Goal: Transaction & Acquisition: Purchase product/service

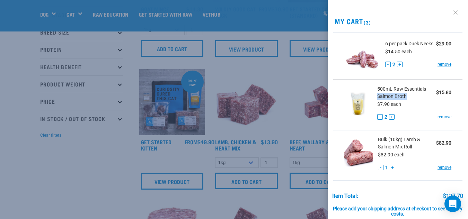
click at [450, 12] on link at bounding box center [455, 12] width 11 height 11
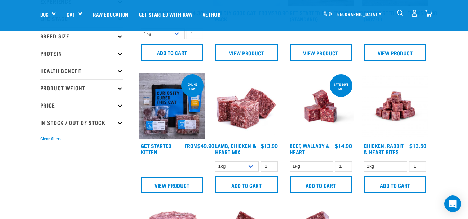
scroll to position [110, 0]
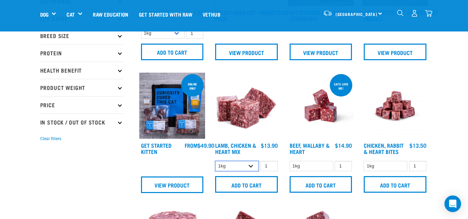
click at [250, 167] on select "1kg 3kg" at bounding box center [237, 166] width 44 height 11
select select "250"
click at [215, 161] on select "1kg 3kg" at bounding box center [237, 166] width 44 height 11
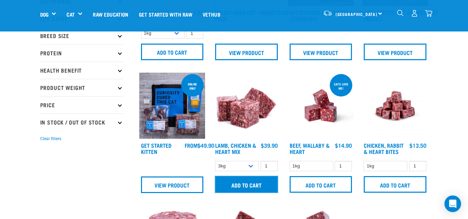
click at [249, 189] on input "Add to cart" at bounding box center [246, 184] width 63 height 17
click at [428, 14] on img "dropdown navigation" at bounding box center [428, 13] width 7 height 7
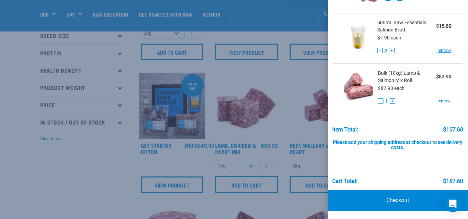
scroll to position [120, 0]
click at [397, 195] on link "Checkout" at bounding box center [398, 200] width 140 height 21
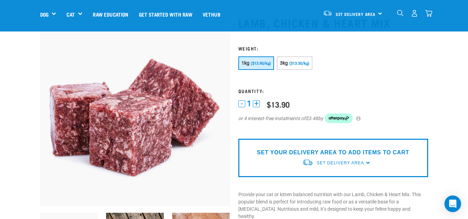
scroll to position [27, 0]
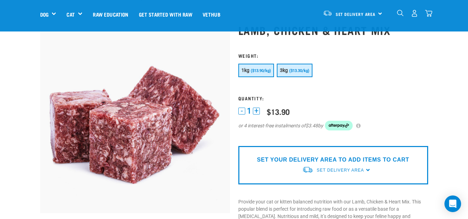
click at [297, 72] on span "($13.30/kg)" at bounding box center [299, 71] width 20 height 5
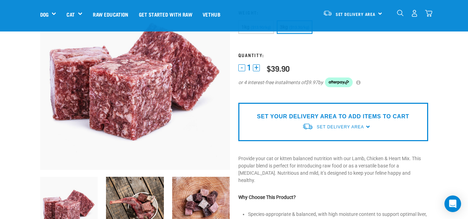
scroll to position [66, 0]
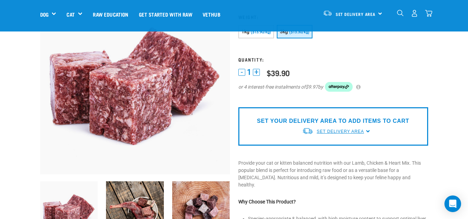
click at [358, 131] on span "Set Delivery Area" at bounding box center [339, 131] width 47 height 5
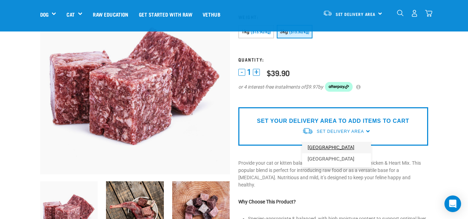
click at [328, 147] on link "[GEOGRAPHIC_DATA]" at bounding box center [336, 147] width 69 height 11
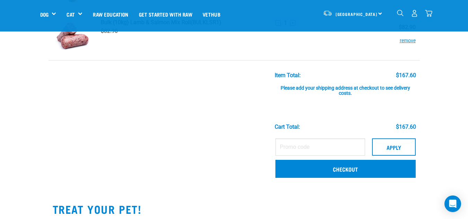
scroll to position [187, 0]
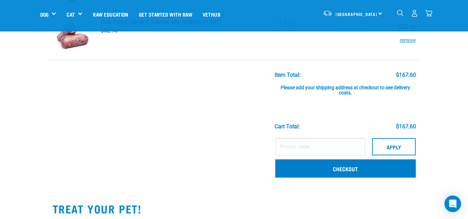
click at [362, 170] on link "Checkout" at bounding box center [345, 169] width 140 height 18
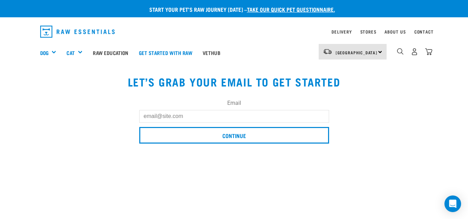
click at [241, 115] on input "Email" at bounding box center [234, 116] width 190 height 12
type input "[EMAIL_ADDRESS][DOMAIN_NAME]"
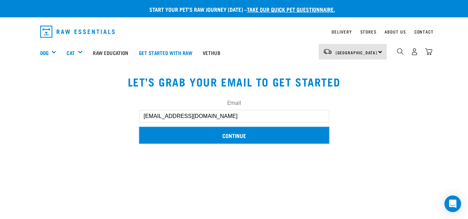
click at [243, 137] on input "Continue" at bounding box center [234, 135] width 190 height 17
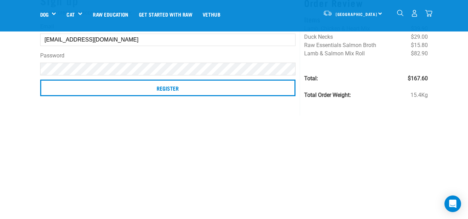
scroll to position [66, 0]
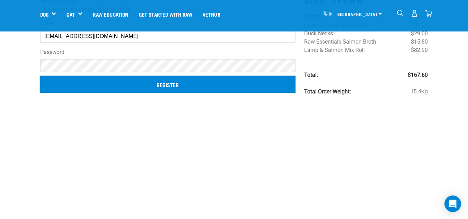
click at [173, 86] on input "Register" at bounding box center [167, 84] width 255 height 17
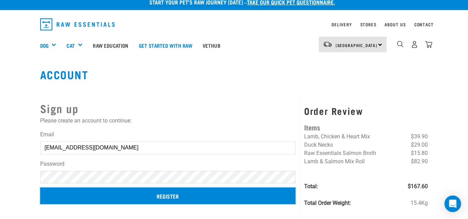
scroll to position [7, 0]
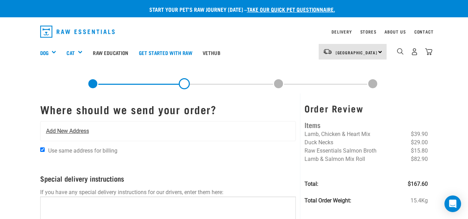
click at [136, 134] on div "Add New Address" at bounding box center [168, 131] width 255 height 19
click at [73, 129] on span "Add New Address" at bounding box center [67, 131] width 43 height 8
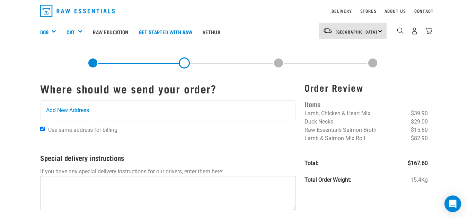
scroll to position [20, 0]
click at [76, 112] on span "Add New Address" at bounding box center [67, 111] width 43 height 8
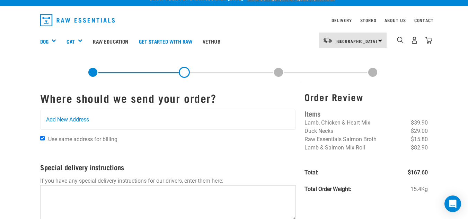
scroll to position [0, 0]
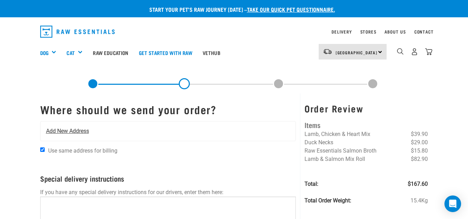
click at [62, 131] on span "Add New Address" at bounding box center [67, 131] width 43 height 8
click at [72, 130] on span "Add New Address" at bounding box center [67, 131] width 43 height 8
click at [74, 131] on span "Add New Address" at bounding box center [67, 131] width 43 height 8
click at [77, 129] on span "Add New Address" at bounding box center [67, 131] width 43 height 8
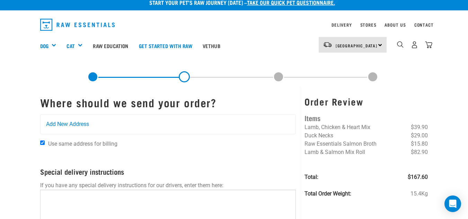
scroll to position [5, 0]
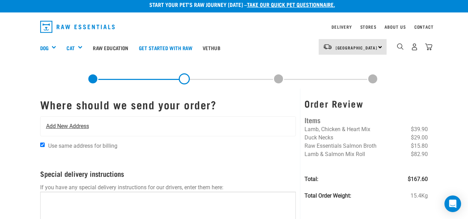
click at [80, 122] on span "Add New Address" at bounding box center [67, 126] width 43 height 8
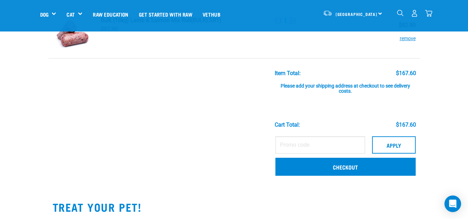
scroll to position [191, 0]
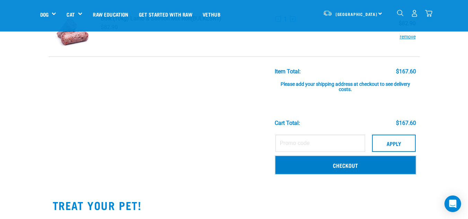
click at [328, 165] on link "Checkout" at bounding box center [345, 165] width 140 height 18
click at [344, 163] on link "Checkout" at bounding box center [345, 165] width 140 height 18
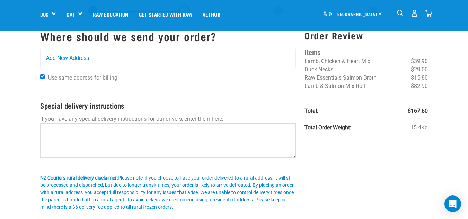
scroll to position [12, 0]
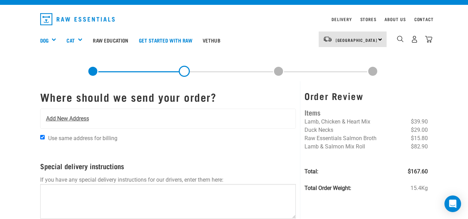
click at [80, 119] on span "Add New Address" at bounding box center [67, 119] width 43 height 8
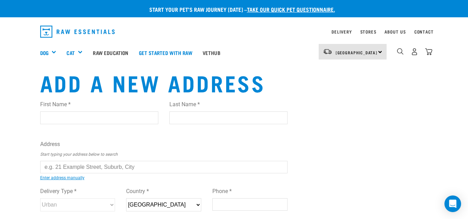
click at [73, 116] on input "First Name *" at bounding box center [99, 117] width 118 height 12
type input "Nicolene"
type input "de Bruin"
type input "6 [PERSON_NAME]"
type input "[GEOGRAPHIC_DATA]"
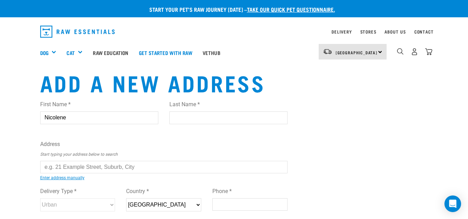
type input "1042"
type input "0272044822"
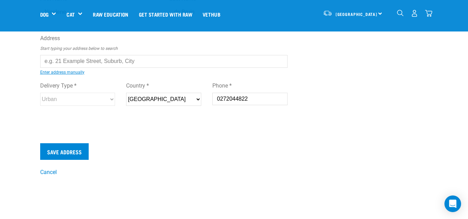
scroll to position [57, 0]
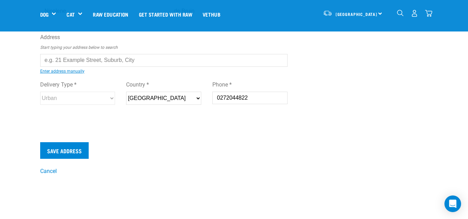
click at [118, 65] on input "text" at bounding box center [164, 60] width 248 height 12
click at [48, 65] on li "6 James Tyler Cr escent, Lynfield, Auckland 1042" at bounding box center [48, 65] width 0 height 0
type input "6 James Tyler Crescent, Lynfield, Auckland 1042"
type input "6 James Tyler Crescent"
type input "Lynfield"
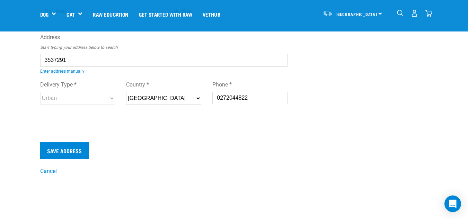
select select "AUK"
select select "Urban"
type input "6 James Tyler Crescent, Lynfield, Auckland 1042"
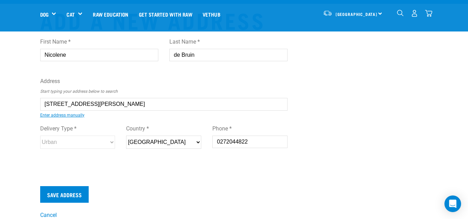
scroll to position [56, 0]
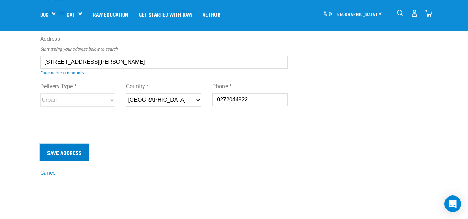
click at [69, 154] on input "Save Address" at bounding box center [64, 152] width 48 height 17
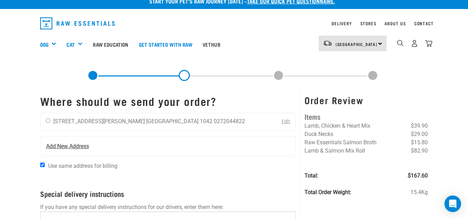
scroll to position [8, 0]
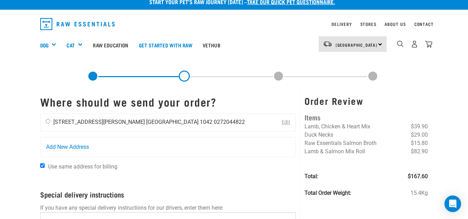
click at [48, 121] on input "radio" at bounding box center [48, 121] width 5 height 5
radio input "true"
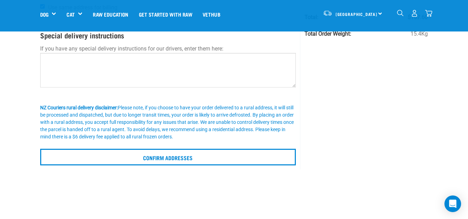
scroll to position [118, 0]
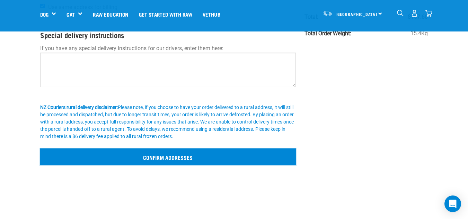
click at [214, 158] on input "Confirm addresses" at bounding box center [168, 157] width 256 height 17
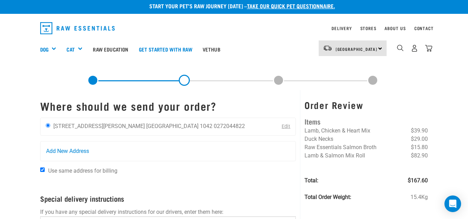
scroll to position [3, 0]
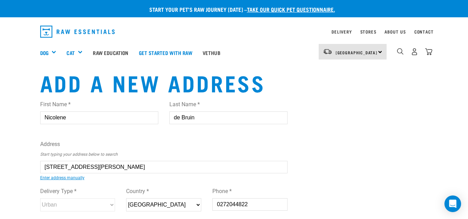
select select "AUK"
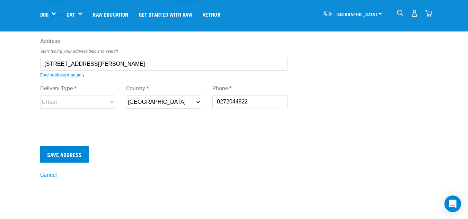
scroll to position [54, 0]
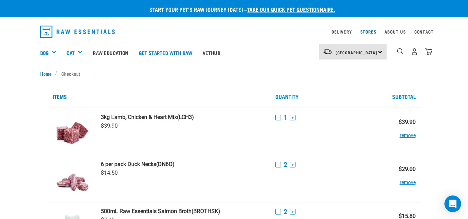
click at [370, 32] on link "Stores" at bounding box center [368, 31] width 16 height 2
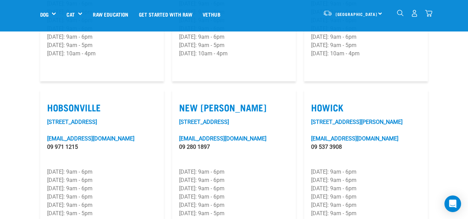
scroll to position [492, 0]
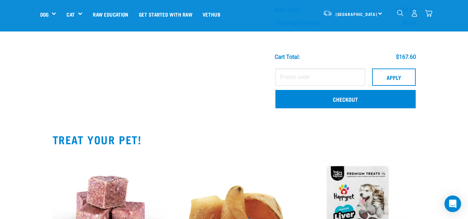
scroll to position [275, 0]
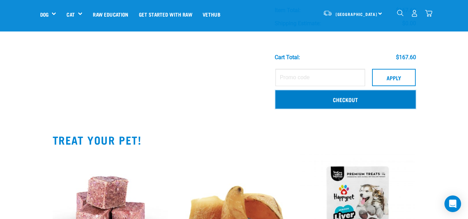
click at [337, 97] on link "Checkout" at bounding box center [345, 99] width 140 height 18
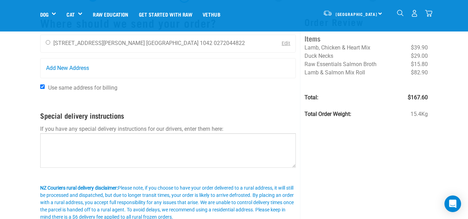
scroll to position [38, 0]
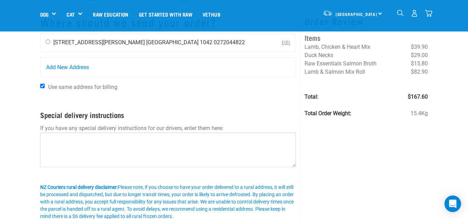
click at [49, 42] on input "radio" at bounding box center [48, 41] width 5 height 5
radio input "true"
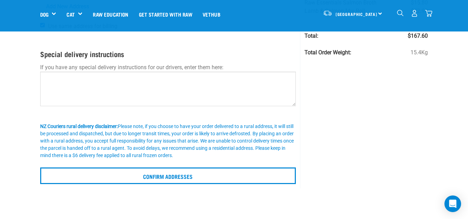
scroll to position [112, 0]
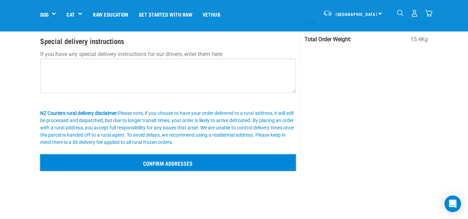
click at [204, 161] on input "Confirm addresses" at bounding box center [168, 162] width 256 height 17
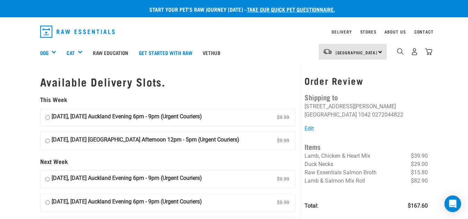
click at [48, 117] on input "19 September, Friday Auckland Evening 6pm - 9pm (Urgent Couriers) $9.99" at bounding box center [47, 118] width 5 height 10
radio input "true"
click at [47, 141] on input "20 September, Saturday Auckland Afternoon 12pm - 5pm (Urgent Couriers) $9.99" at bounding box center [47, 141] width 5 height 10
radio input "true"
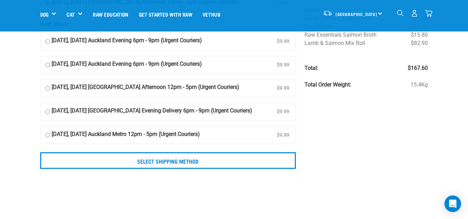
scroll to position [91, 0]
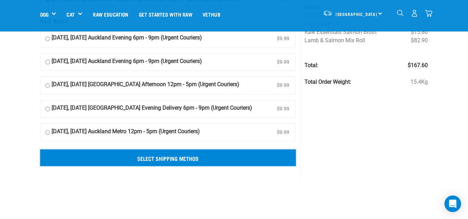
click at [225, 163] on input "Select Shipping Method" at bounding box center [168, 158] width 256 height 17
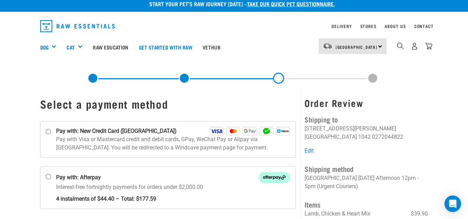
scroll to position [7, 0]
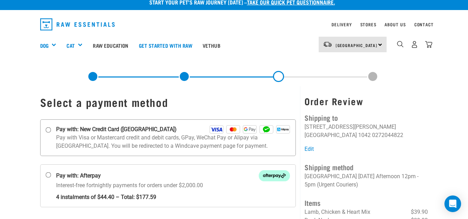
click at [140, 138] on p "Pay with Visa or Mastercard credit and debit cards, GPay, WeChat Pay or Alipay …" at bounding box center [173, 142] width 234 height 17
click at [51, 133] on input "Pay with: New Credit Card ([GEOGRAPHIC_DATA])" at bounding box center [48, 130] width 6 height 6
radio input "true"
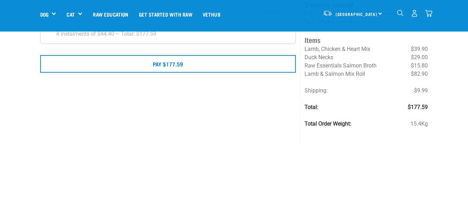
scroll to position [123, 0]
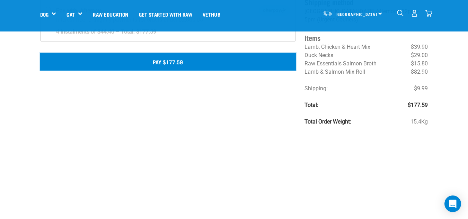
click at [187, 65] on button "Pay $177.59" at bounding box center [168, 61] width 256 height 17
